Goal: Task Accomplishment & Management: Manage account settings

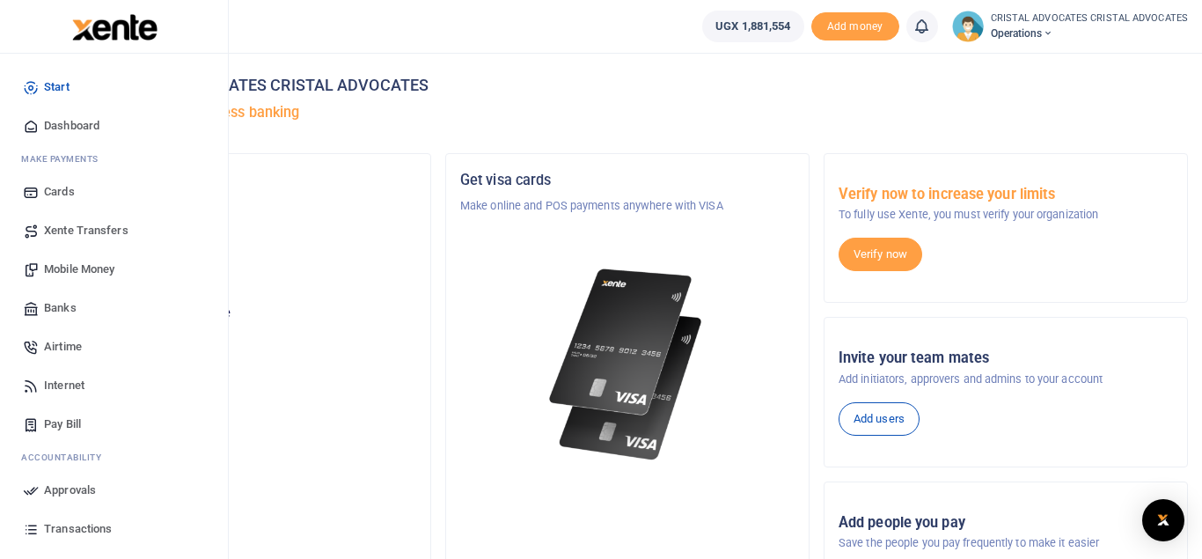
click at [81, 253] on link "Mobile Money" at bounding box center [114, 269] width 200 height 39
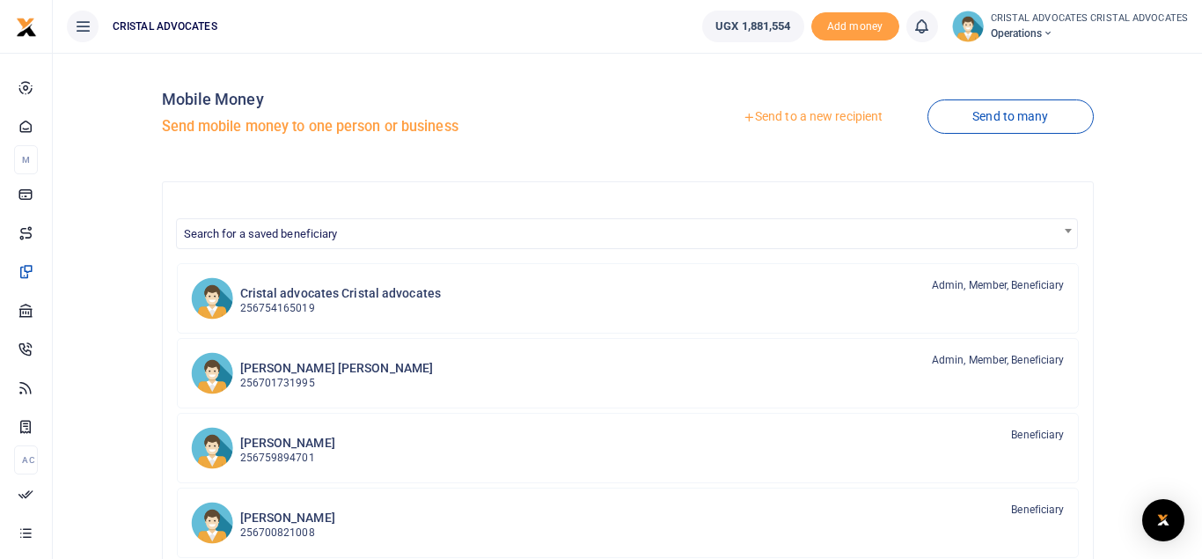
click at [821, 106] on link "Send to a new recipient" at bounding box center [813, 117] width 230 height 32
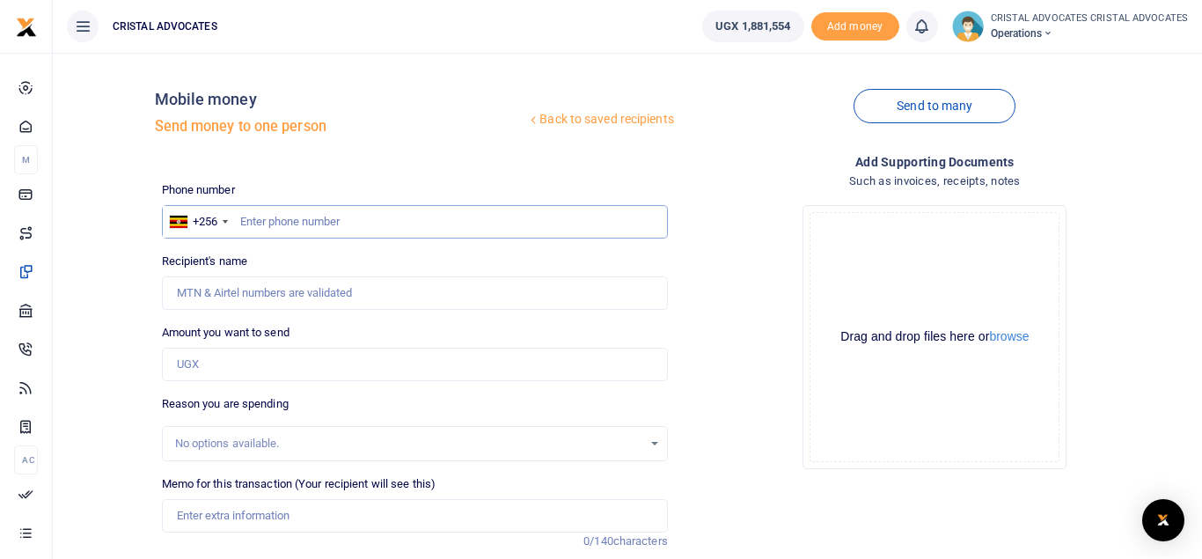
click at [339, 218] on input "text" at bounding box center [415, 221] width 506 height 33
type input "773767592"
click at [208, 364] on input "Amount you want to send" at bounding box center [415, 363] width 506 height 33
type input "Simon Peter Senkungu"
type input "4,000"
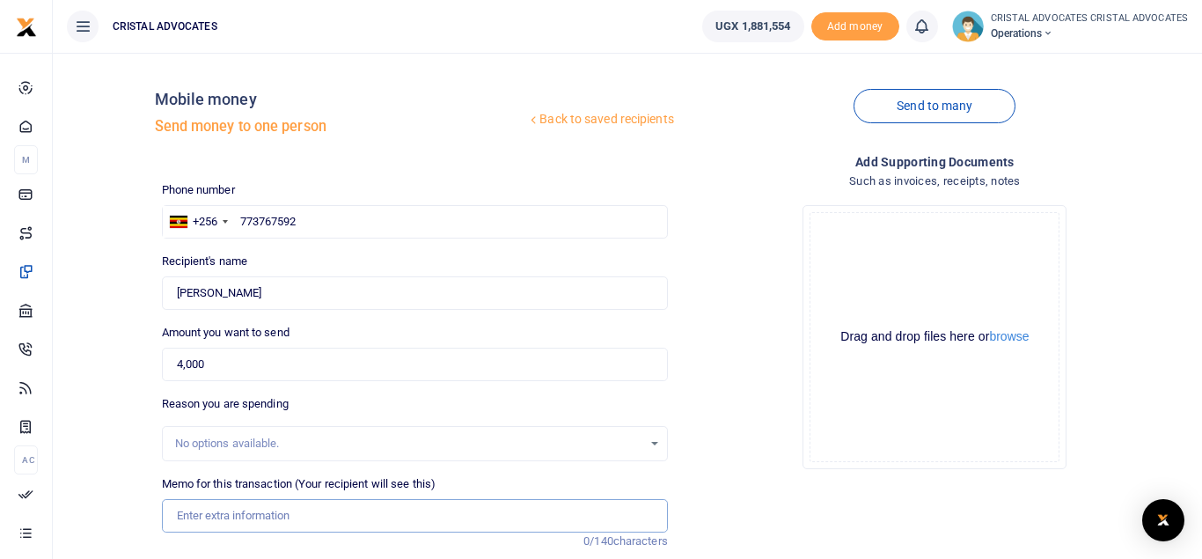
click at [305, 509] on input "Memo for this transaction (Your recipient will see this)" at bounding box center [415, 515] width 506 height 33
paste input "transport refund to receive CDR and MM results from Kasubi"
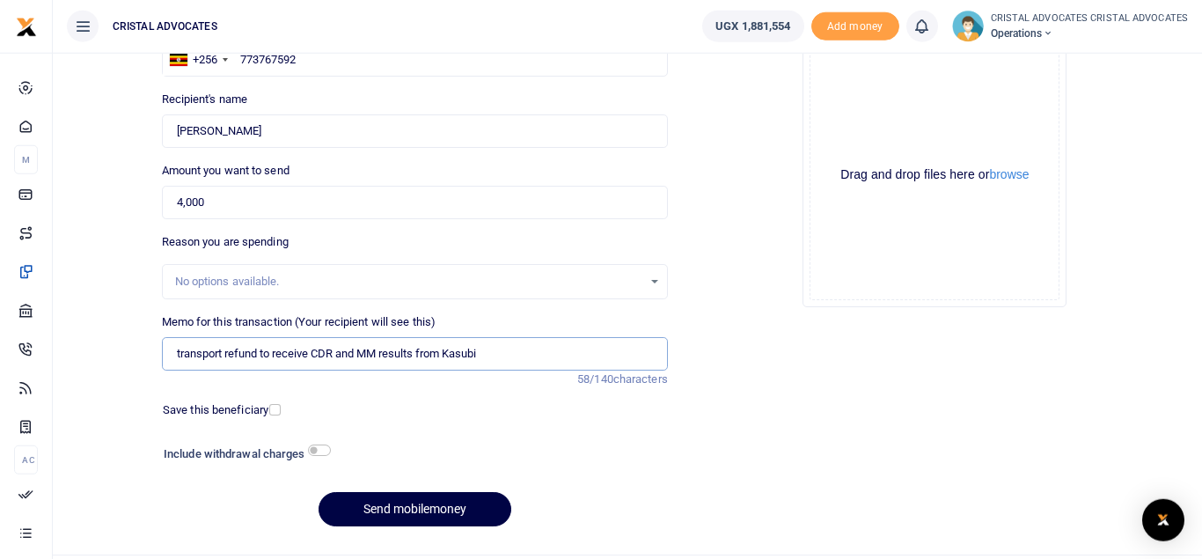
scroll to position [203, 0]
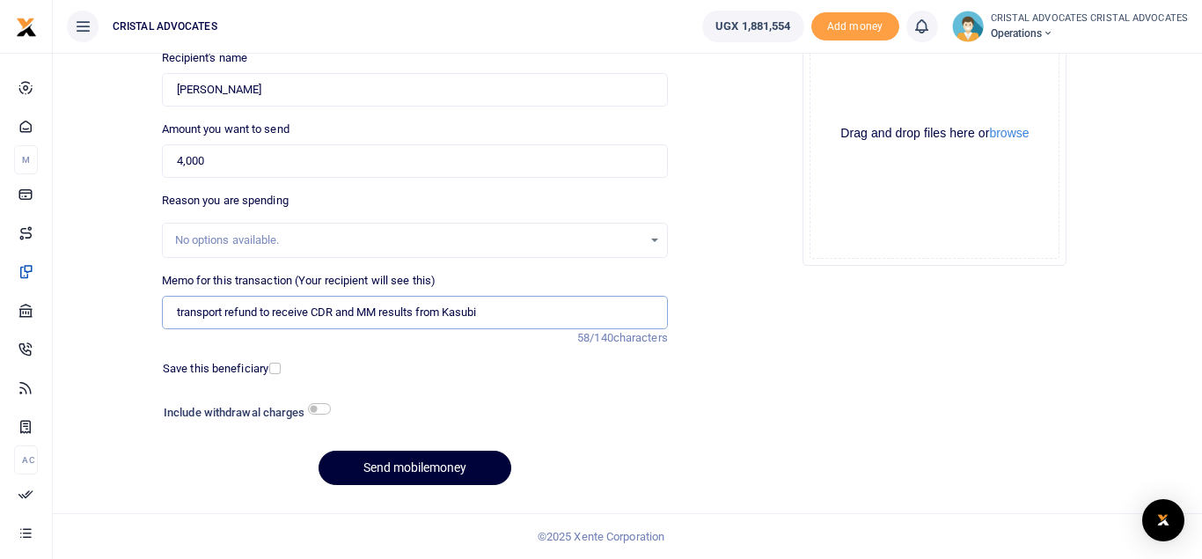
type input "transport refund to receive CDR and MM results from Kasubi"
click at [403, 475] on button "Send mobilemoney" at bounding box center [414, 467] width 193 height 34
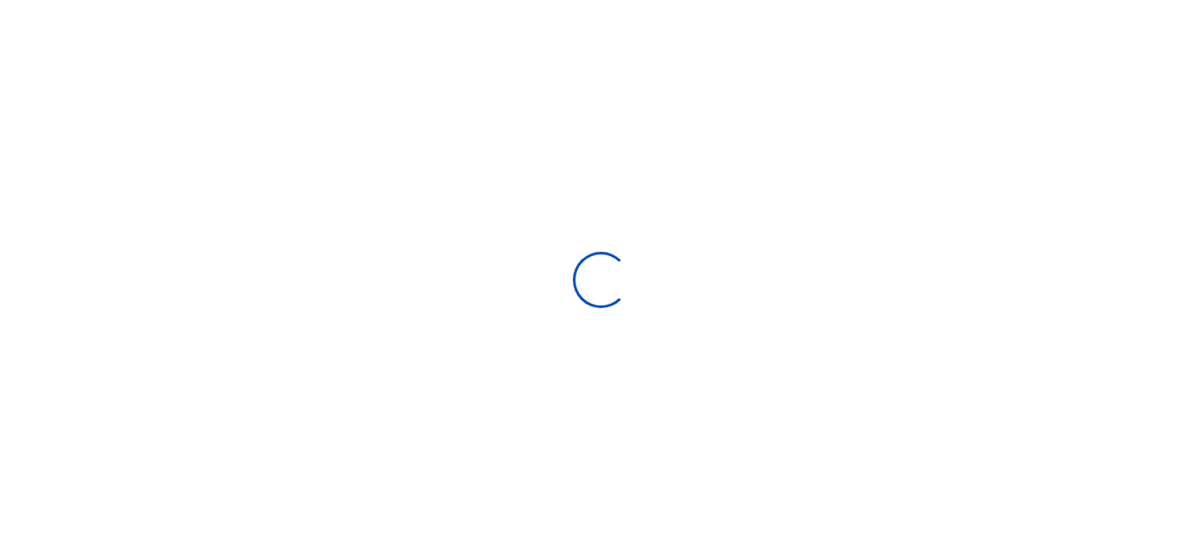
select select "Loading bundles"
select select
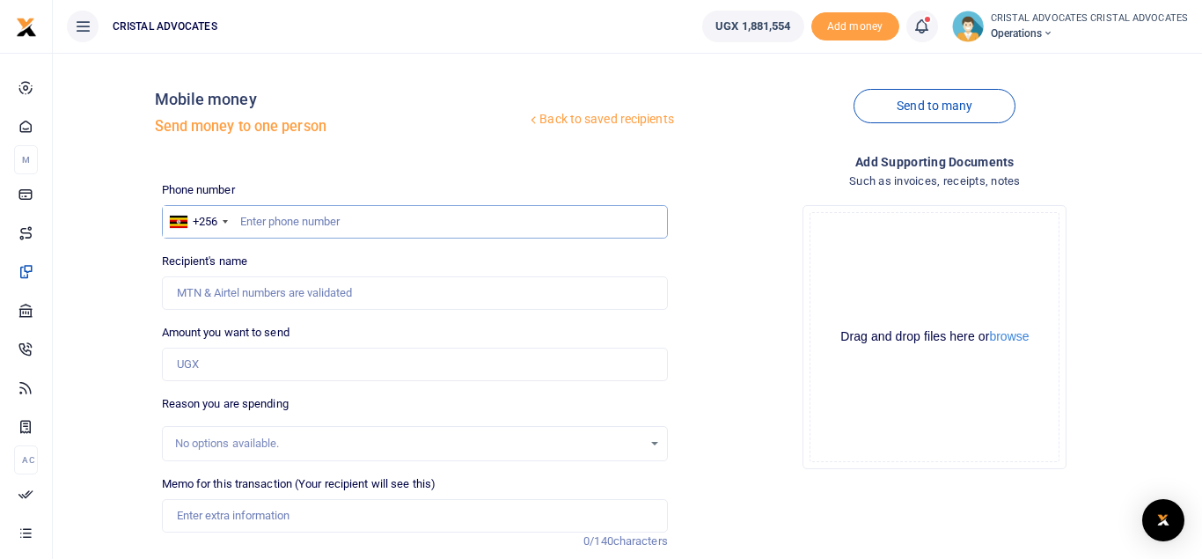
click at [431, 220] on input "text" at bounding box center [415, 221] width 506 height 33
type input "783760444"
click at [286, 365] on input "Amount you want to send" at bounding box center [415, 363] width 506 height 33
type input "410,000"
type input "Kenneth Tindyebwa"
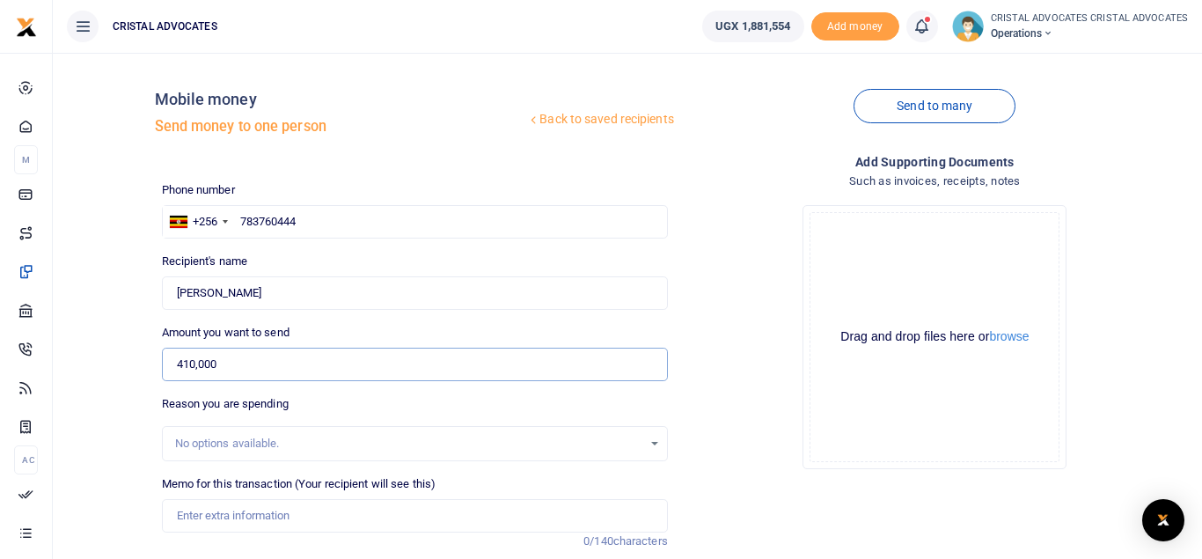
click at [187, 364] on input "410,000" at bounding box center [415, 363] width 506 height 33
type input "N"
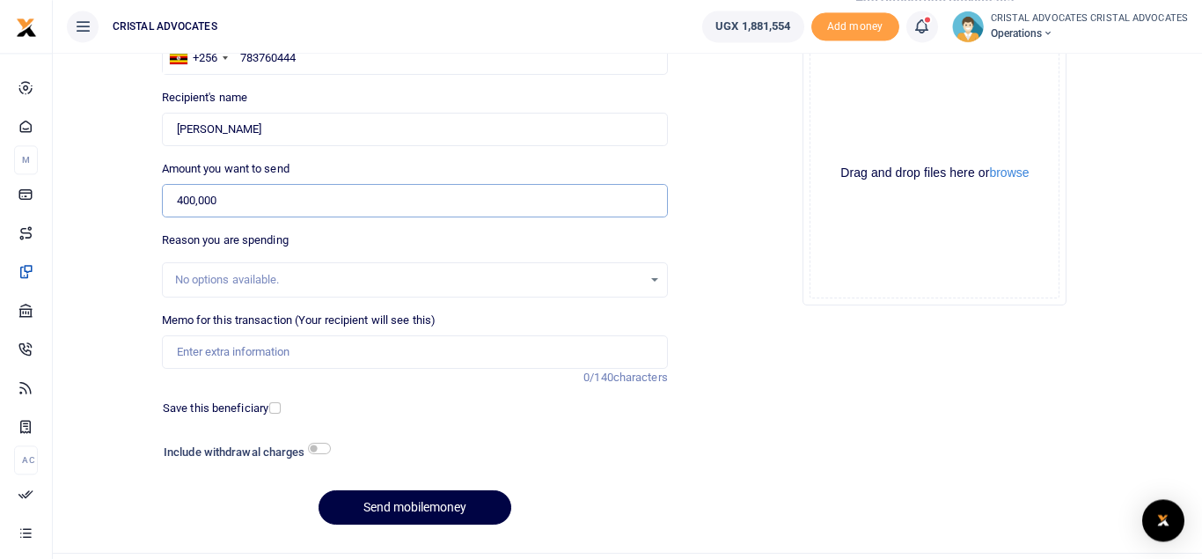
scroll to position [165, 0]
type input "400,000"
click at [318, 445] on input "checkbox" at bounding box center [319, 446] width 23 height 11
checkbox input "true"
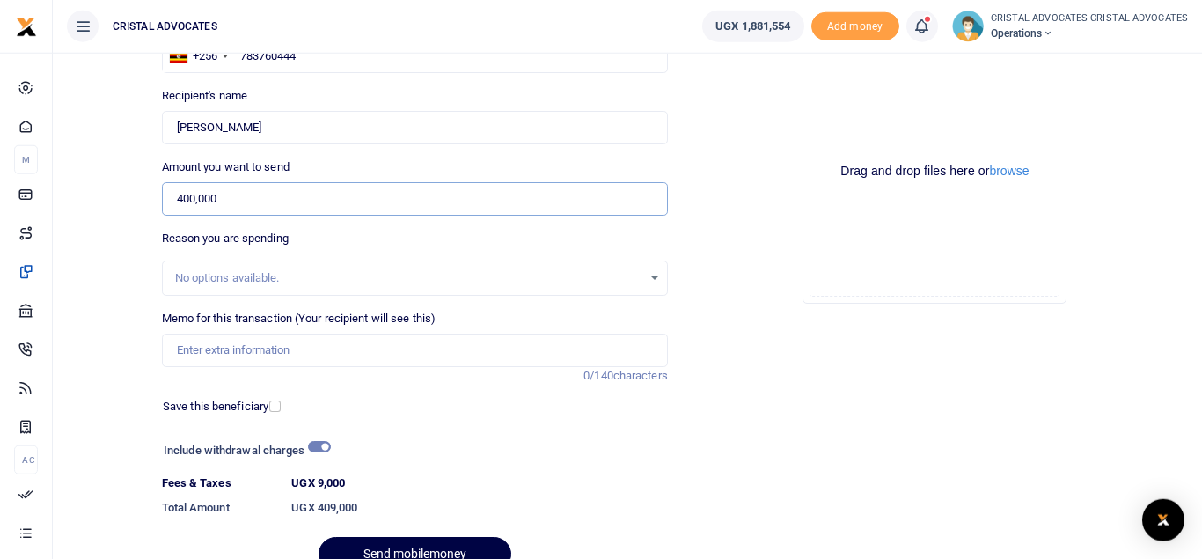
click at [187, 198] on input "400,000" at bounding box center [415, 198] width 506 height 33
type input "410,000"
click at [314, 449] on input "checkbox" at bounding box center [319, 446] width 23 height 11
checkbox input "false"
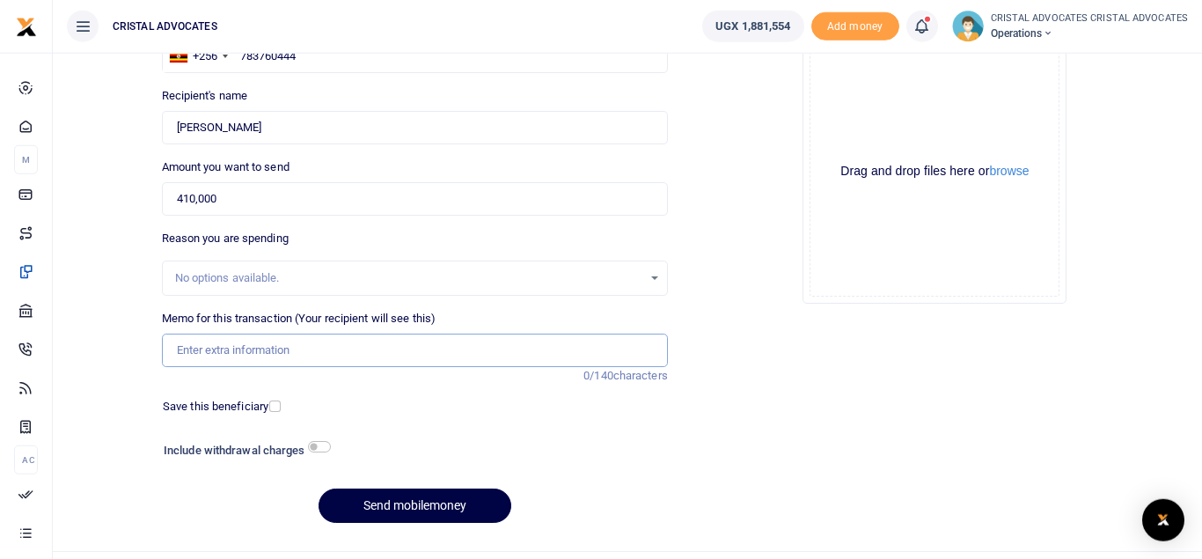
click at [318, 359] on input "Memo for this transaction (Your recipient will see this)" at bounding box center [415, 349] width 506 height 33
paste input "Facilitation to retrieve CDRs, MM and SMS for 4 contacts, inclusive of withdraw…"
click at [466, 354] on input "Facilitation to retrieve CDRs, MM and SMS for 4 contacts, inclusive of withdraw…" at bounding box center [415, 349] width 506 height 33
click at [323, 355] on input "Facilitation to retrieve CDRs, MM and SMS for 4 contacts inclusive of withdraw …" at bounding box center [415, 349] width 506 height 33
click at [169, 350] on input "Facilitation to retrieve CDRs MM and SMS for 4 contacts inclusive of withdraw f…" at bounding box center [415, 349] width 506 height 33
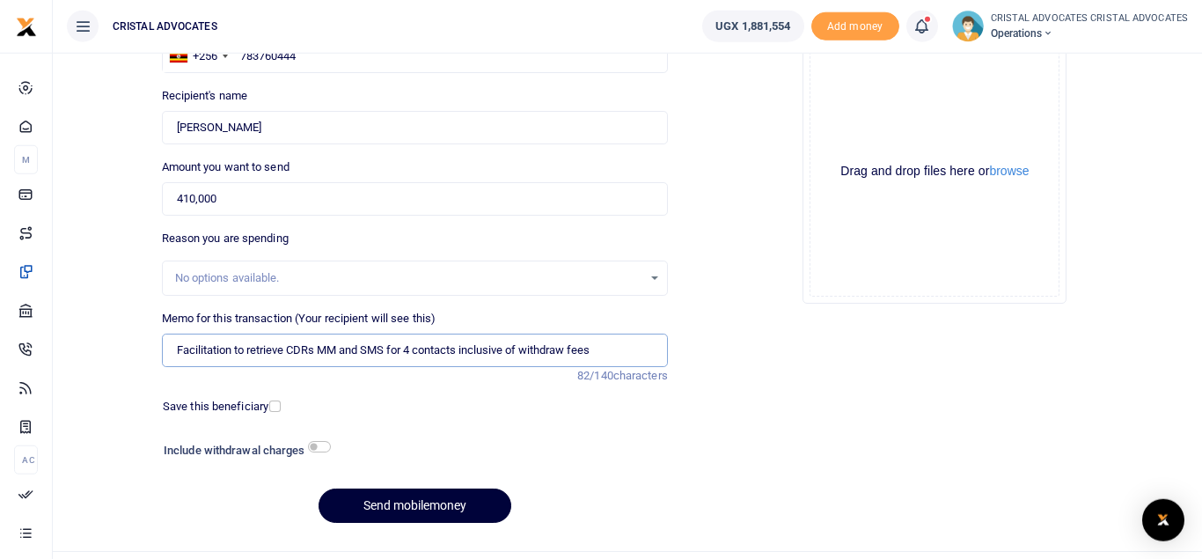
type input "Facilitation to retrieve CDRs MM and SMS for 4 contacts inclusive of withdraw f…"
click at [391, 493] on button "Send mobilemoney" at bounding box center [414, 505] width 193 height 34
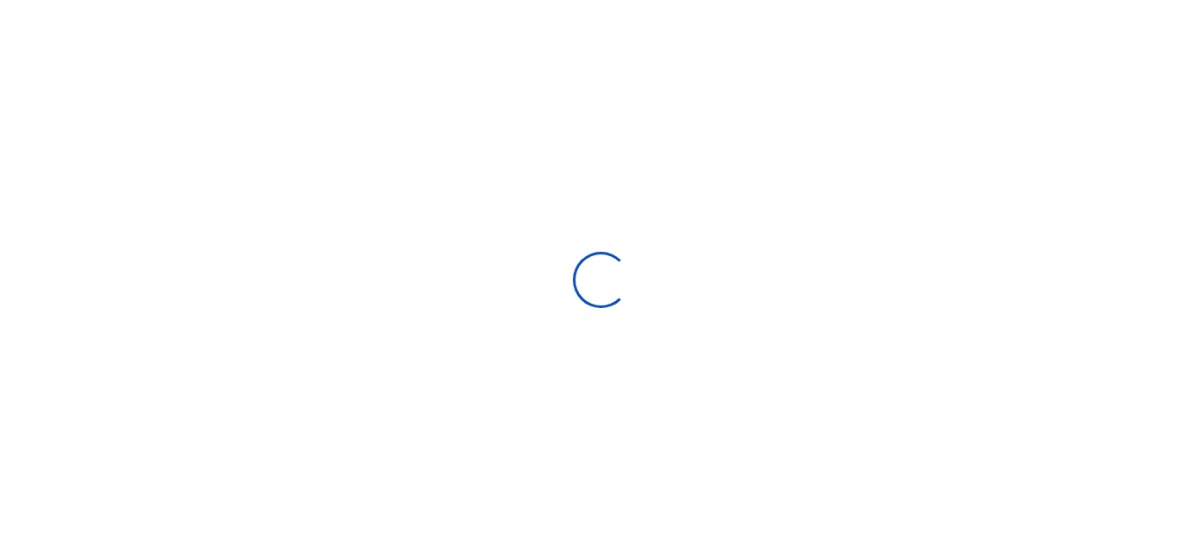
select select "Loading bundles"
click at [391, 493] on div at bounding box center [601, 279] width 1202 height 559
select select
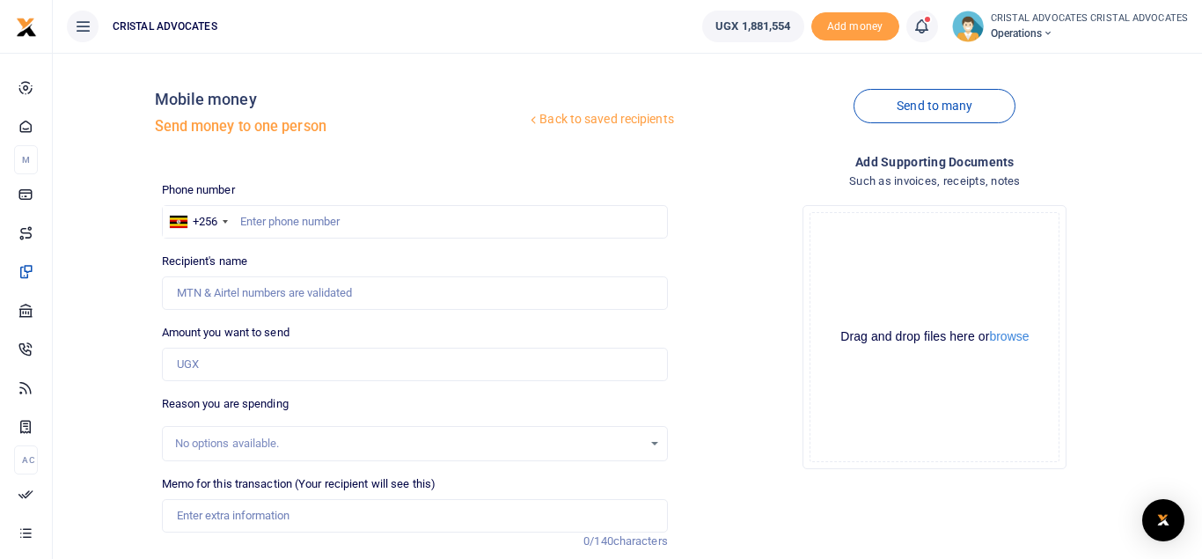
click at [922, 26] on icon at bounding box center [921, 26] width 18 height 19
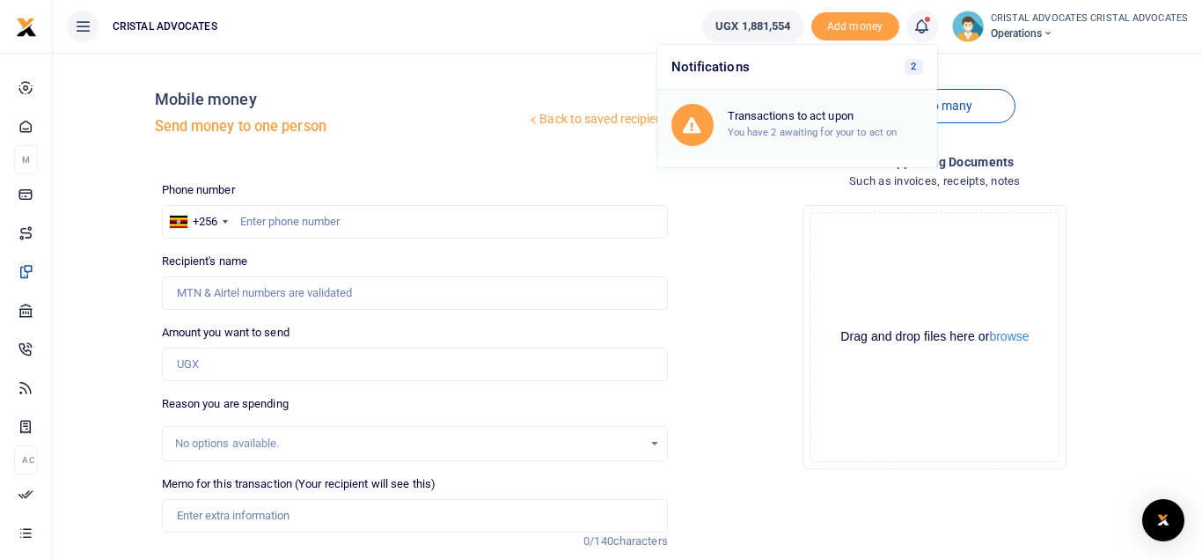
click at [843, 110] on h6 "Transactions to act upon" at bounding box center [824, 116] width 195 height 14
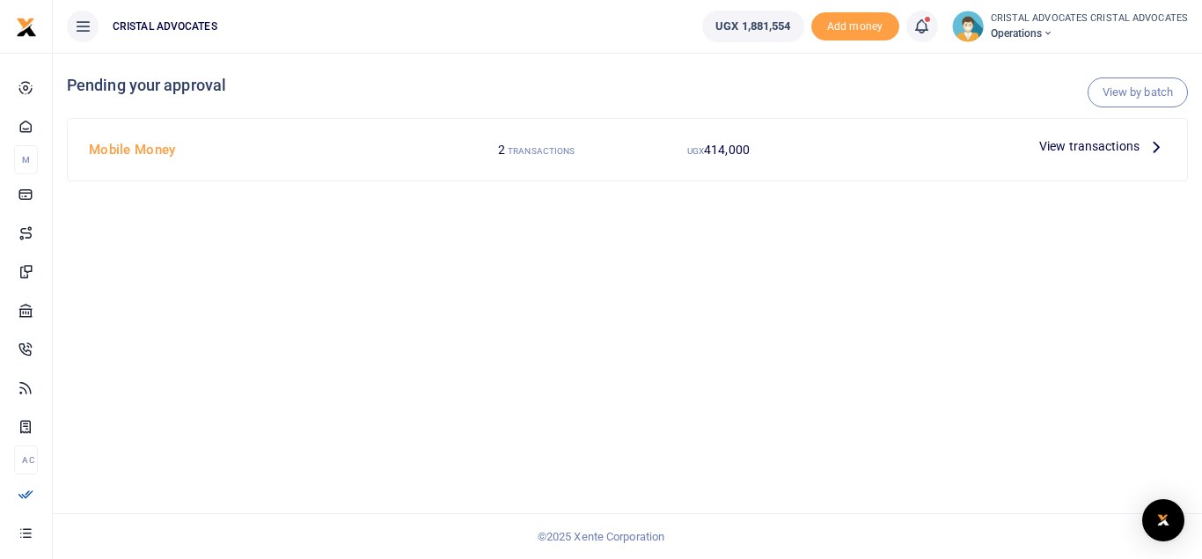
click at [1028, 382] on div "View by batch Pending your approval Mobile Money 2 TRANSACTIONS UGX 414,000 Vie…" at bounding box center [627, 306] width 1149 height 506
click at [1081, 148] on span "View transactions" at bounding box center [1089, 145] width 100 height 19
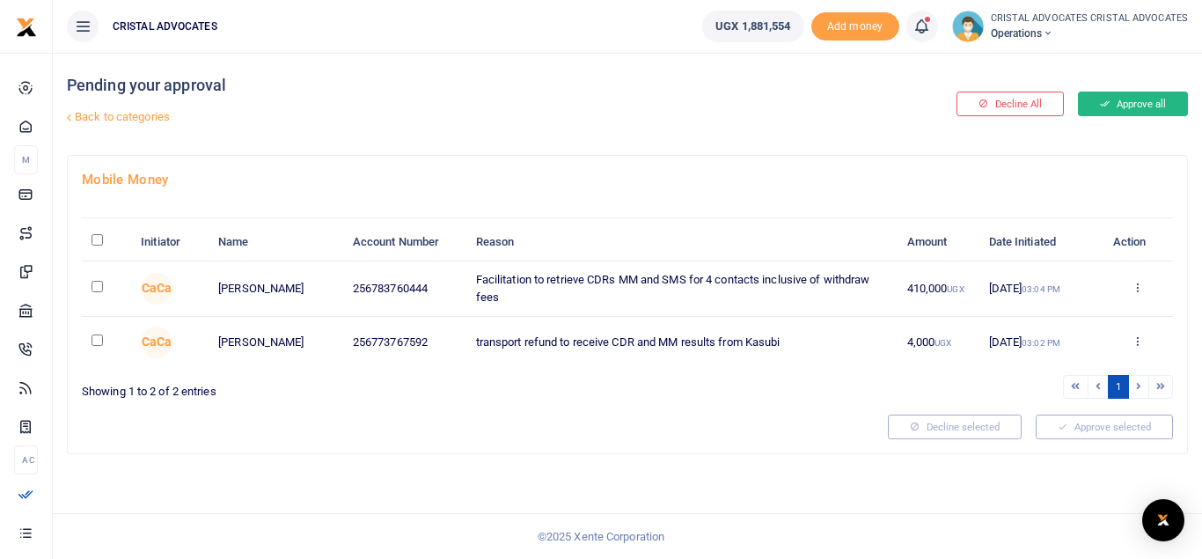
click at [1135, 99] on button "Approve all" at bounding box center [1133, 103] width 110 height 25
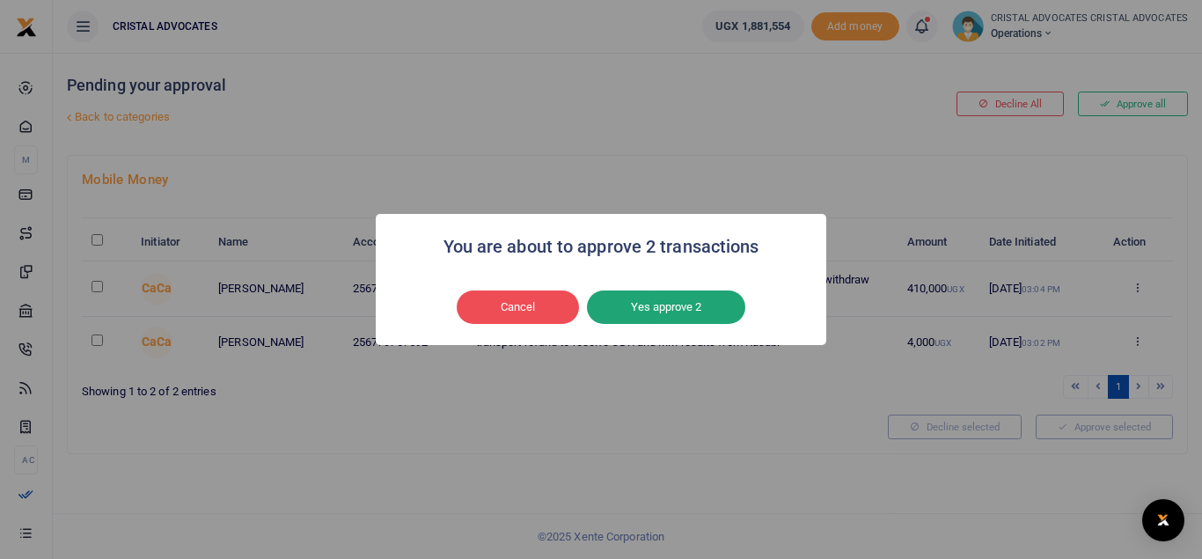
click at [665, 322] on button "Yes approve 2" at bounding box center [666, 306] width 158 height 33
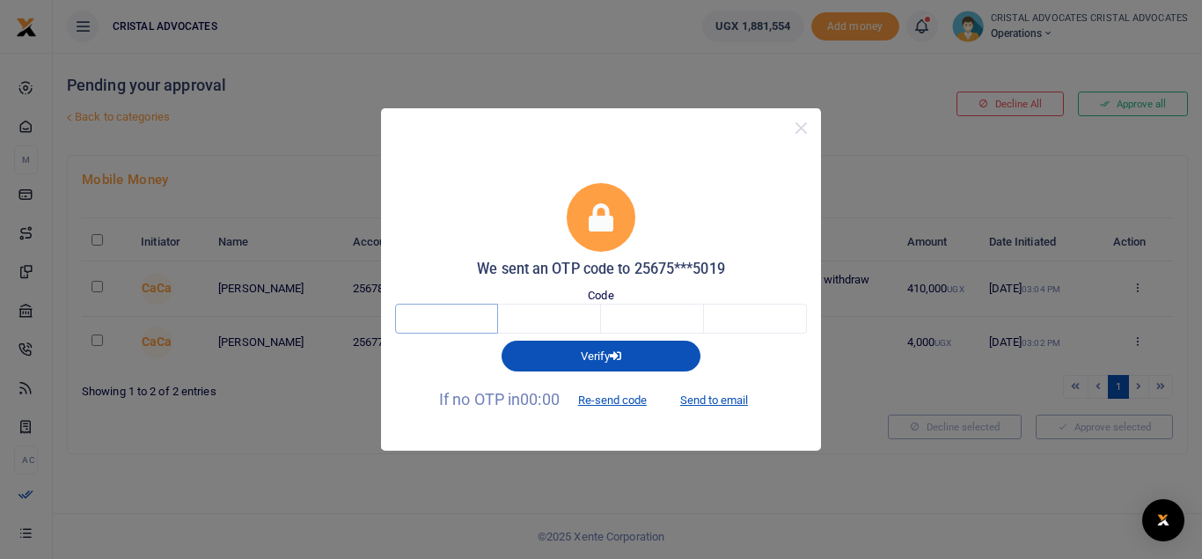
click at [432, 318] on input "text" at bounding box center [446, 318] width 103 height 30
click at [614, 405] on button "Re-send code" at bounding box center [612, 400] width 99 height 30
click at [617, 394] on button "Re-send code" at bounding box center [612, 400] width 99 height 30
click at [710, 394] on button "Send to email" at bounding box center [714, 400] width 98 height 30
click at [480, 322] on input "text" at bounding box center [446, 318] width 103 height 30
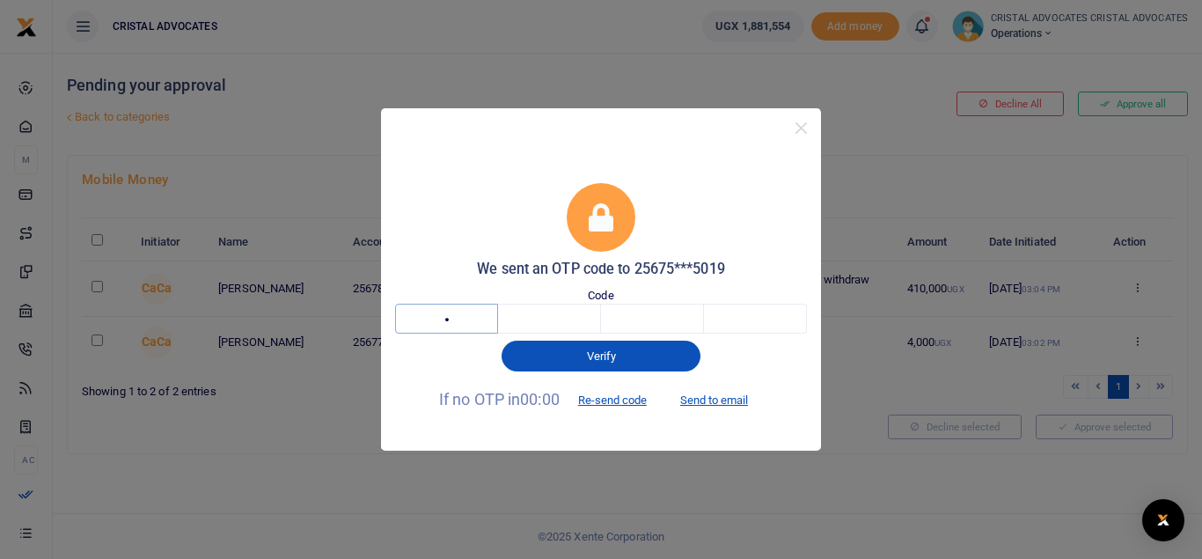
type input "8"
type input "5"
type input "2"
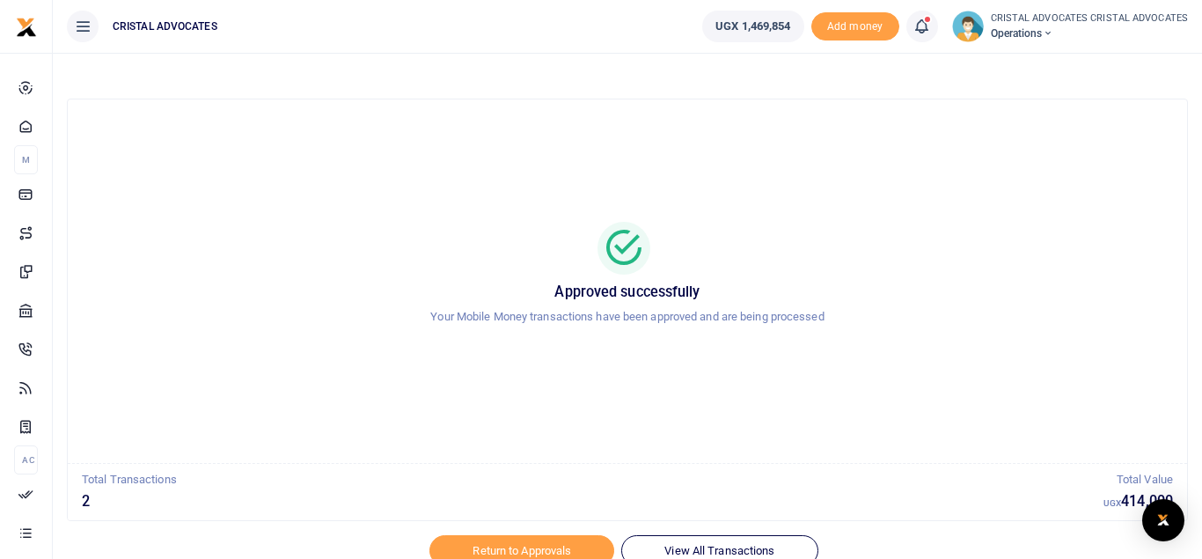
click at [925, 26] on icon at bounding box center [921, 26] width 18 height 19
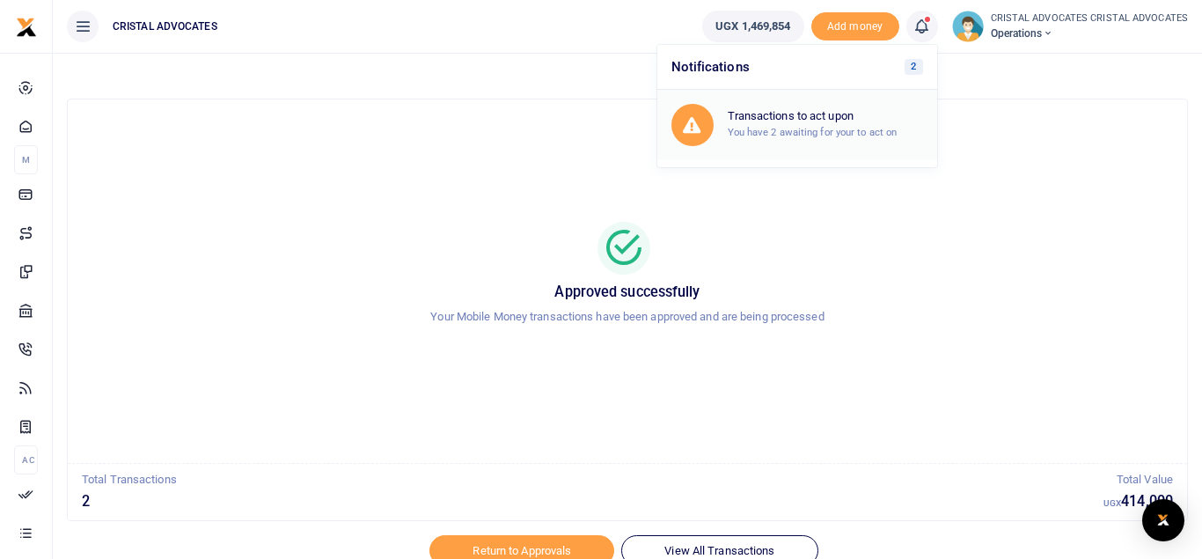
click at [842, 123] on h6 "Transactions to act upon" at bounding box center [824, 116] width 195 height 14
